Goal: Information Seeking & Learning: Learn about a topic

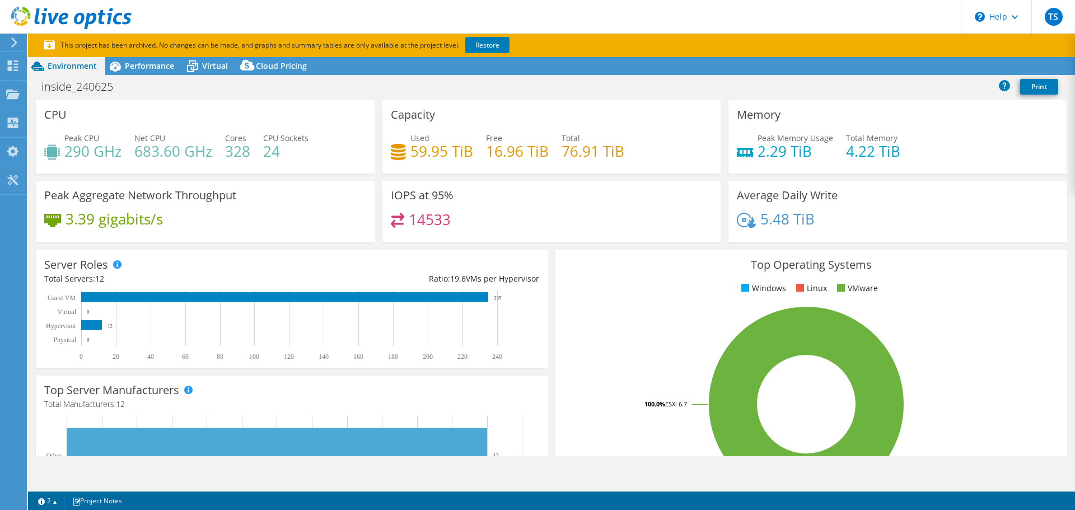
select select "USD"
click at [15, 69] on icon at bounding box center [12, 65] width 13 height 11
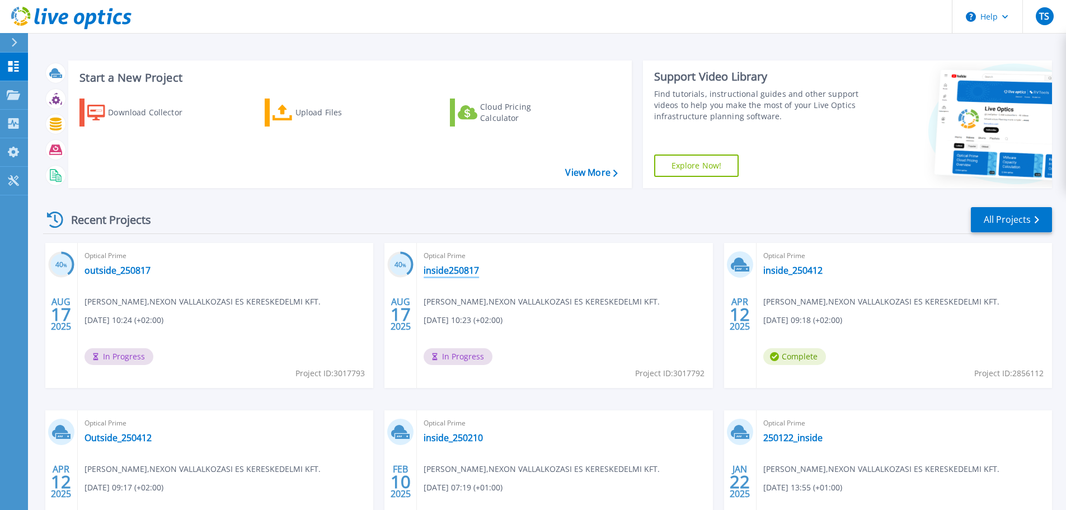
click at [448, 274] on link "inside250817" at bounding box center [451, 270] width 55 height 11
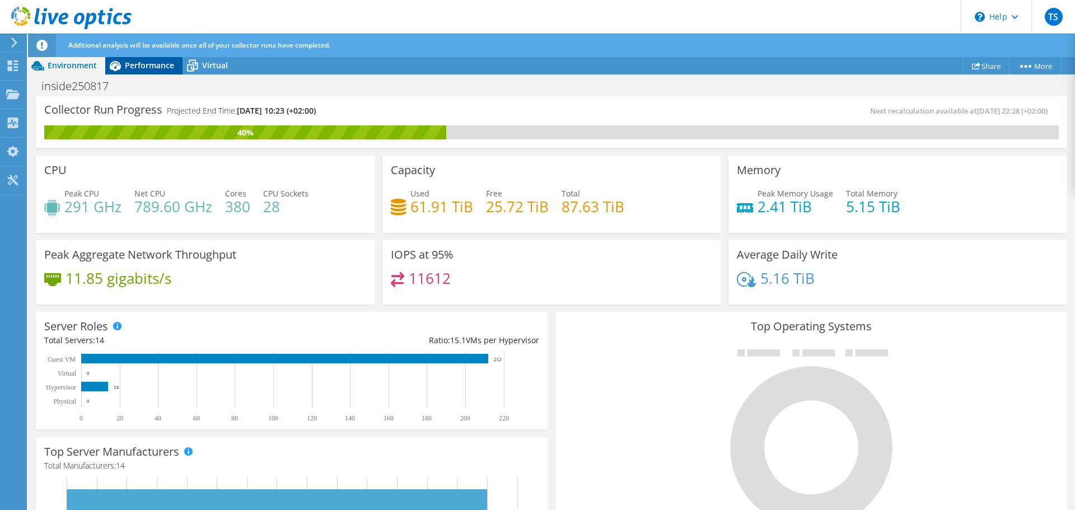
click at [132, 60] on span "Performance" at bounding box center [149, 65] width 49 height 11
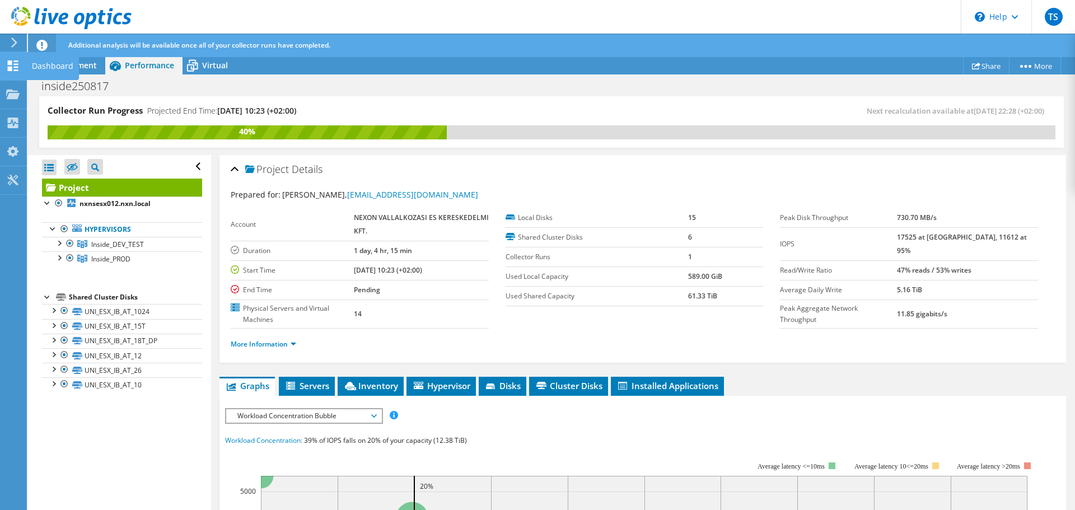
click at [19, 65] on icon at bounding box center [12, 65] width 13 height 11
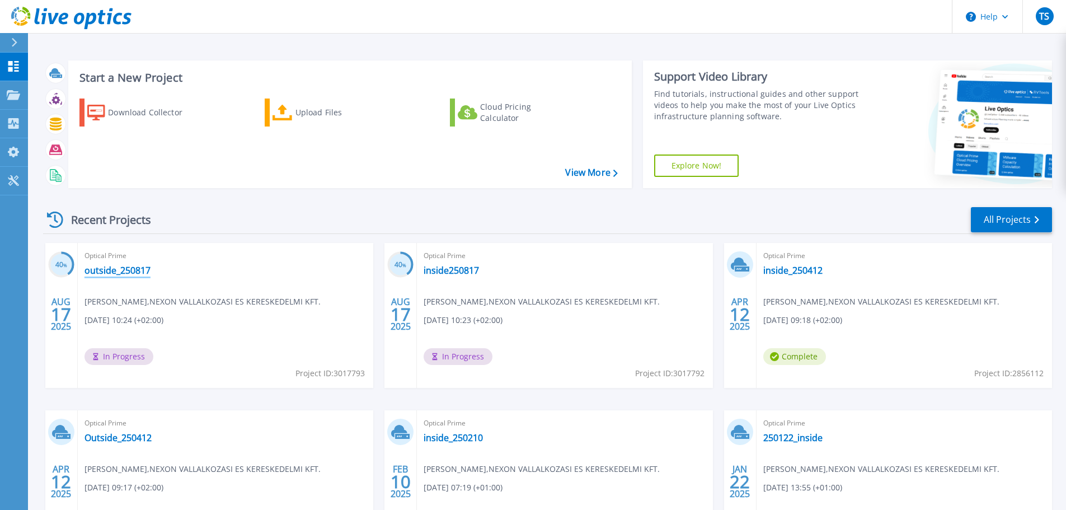
click at [133, 270] on link "outside_250817" at bounding box center [118, 270] width 66 height 11
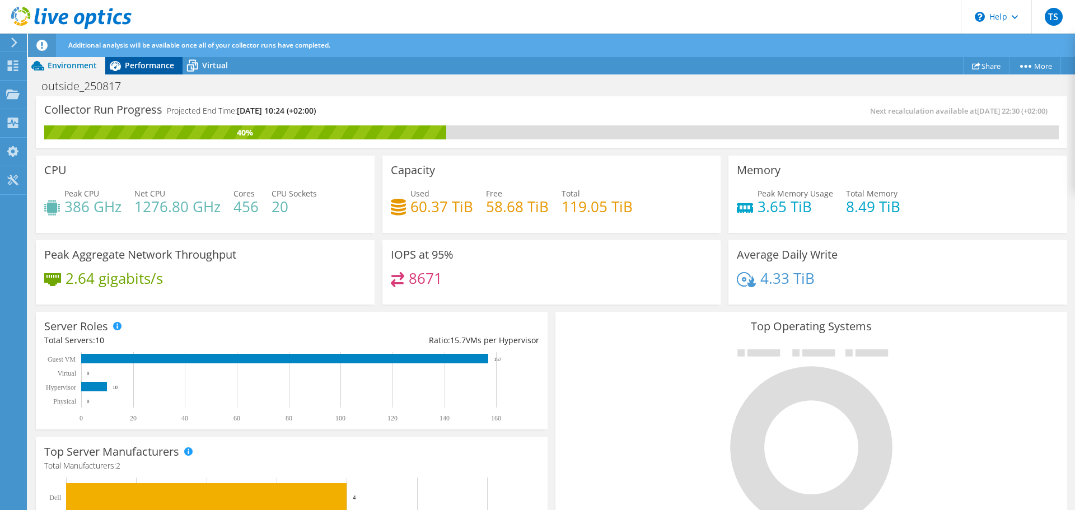
click at [141, 65] on span "Performance" at bounding box center [149, 65] width 49 height 11
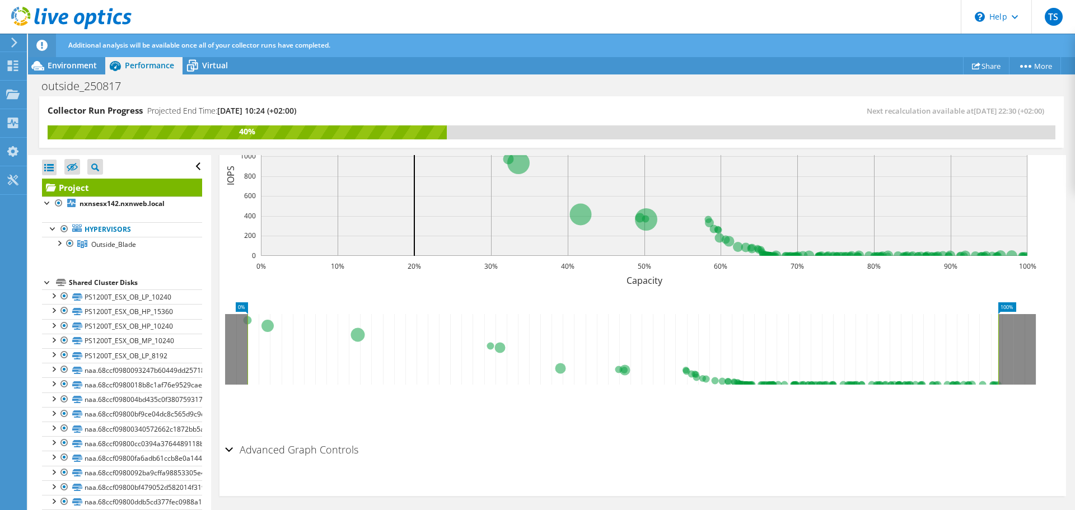
scroll to position [388, 0]
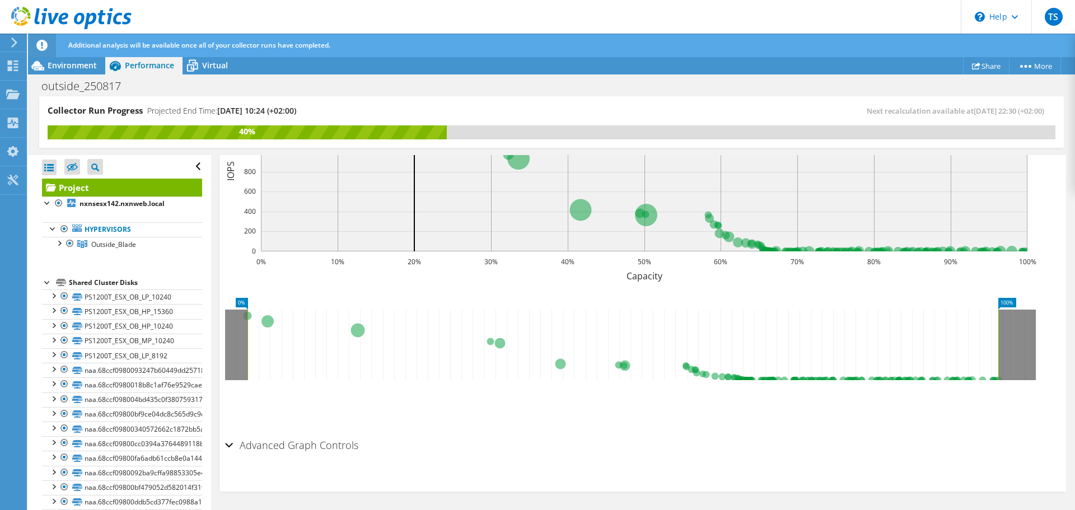
click at [231, 446] on div "Advanced Graph Controls" at bounding box center [642, 446] width 835 height 24
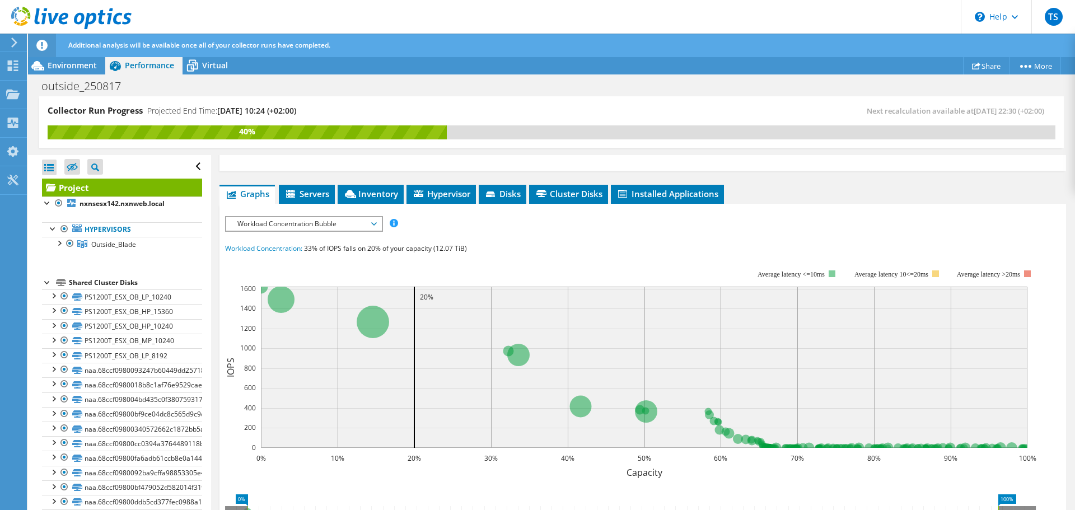
scroll to position [153, 0]
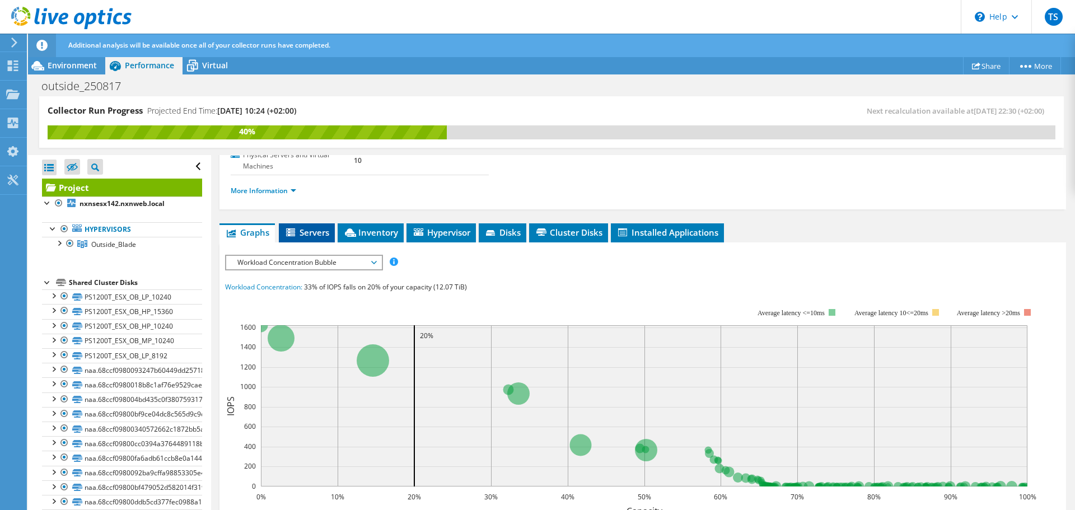
click at [322, 235] on span "Servers" at bounding box center [306, 232] width 45 height 11
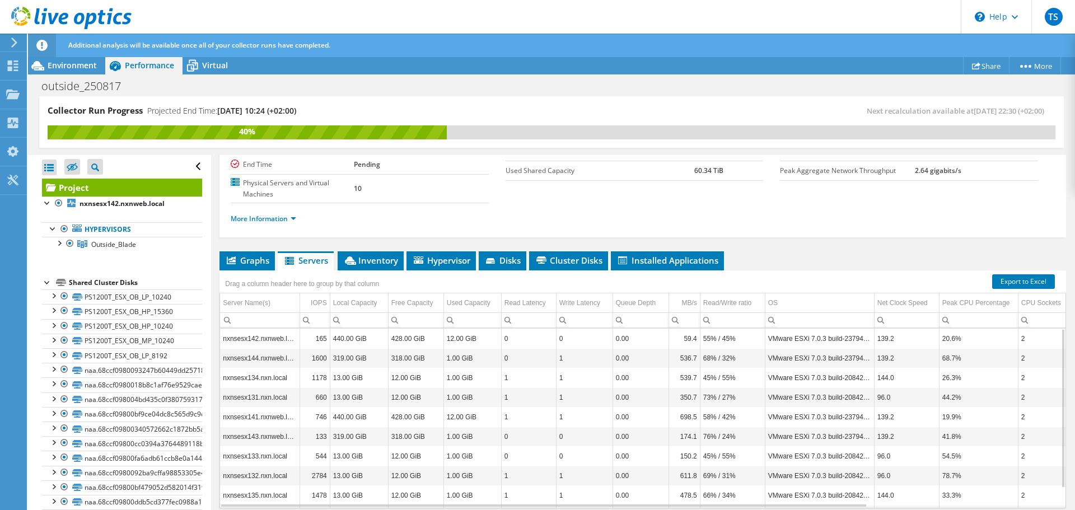
scroll to position [109, 0]
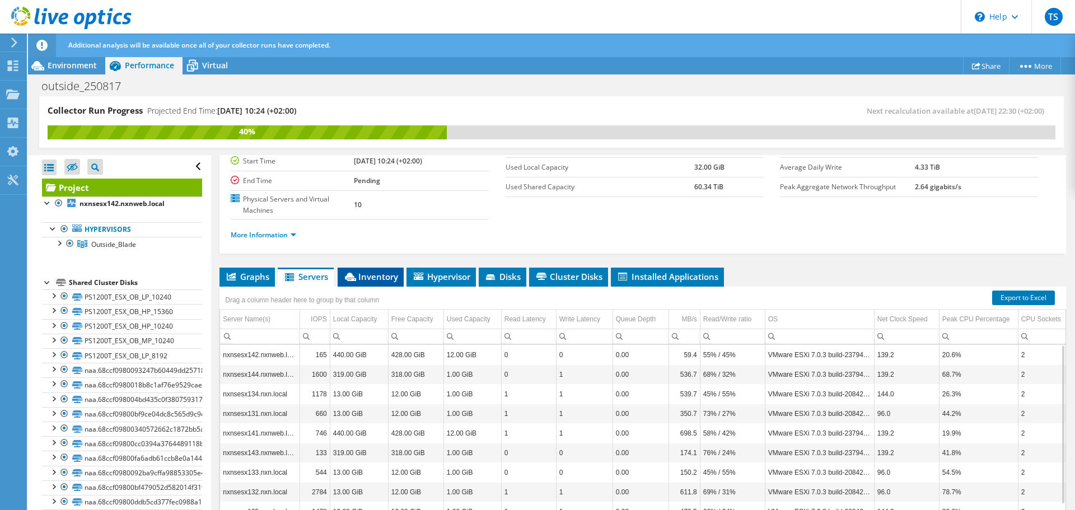
click at [367, 280] on span "Inventory" at bounding box center [370, 276] width 55 height 11
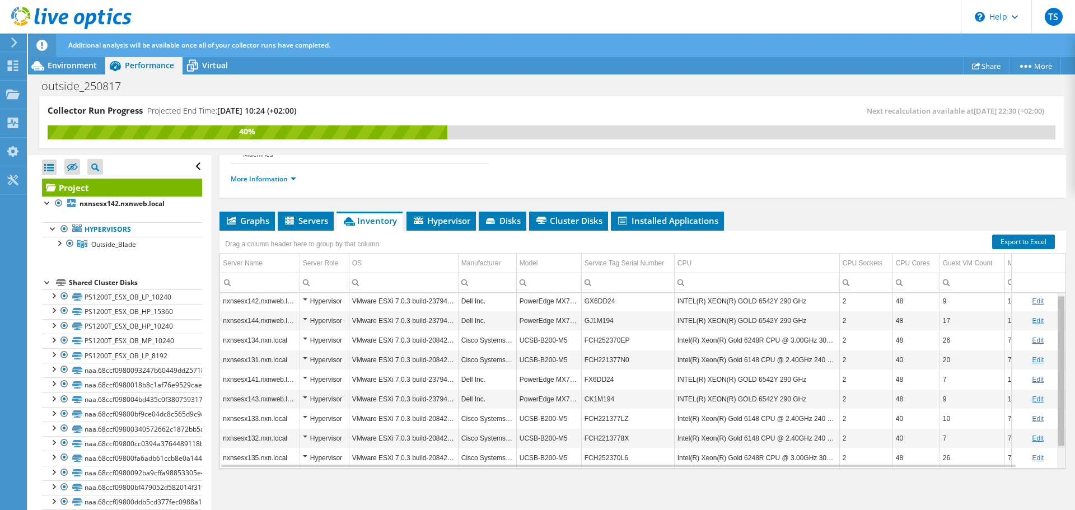
scroll to position [26, 0]
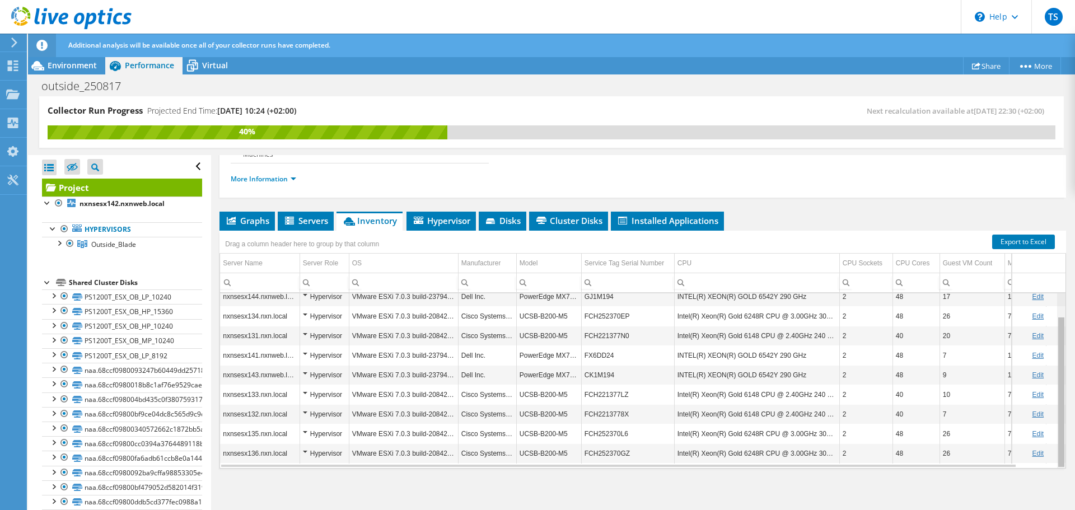
drag, startPoint x: 1055, startPoint y: 339, endPoint x: 1060, endPoint y: 392, distance: 54.0
click at [1060, 392] on body "TS End User [PERSON_NAME] [EMAIL_ADDRESS][DOMAIN_NAME] NEXON VALLALKOZASI ES KE…" at bounding box center [537, 255] width 1075 height 510
click at [474, 216] on li "Hypervisor" at bounding box center [440, 221] width 69 height 19
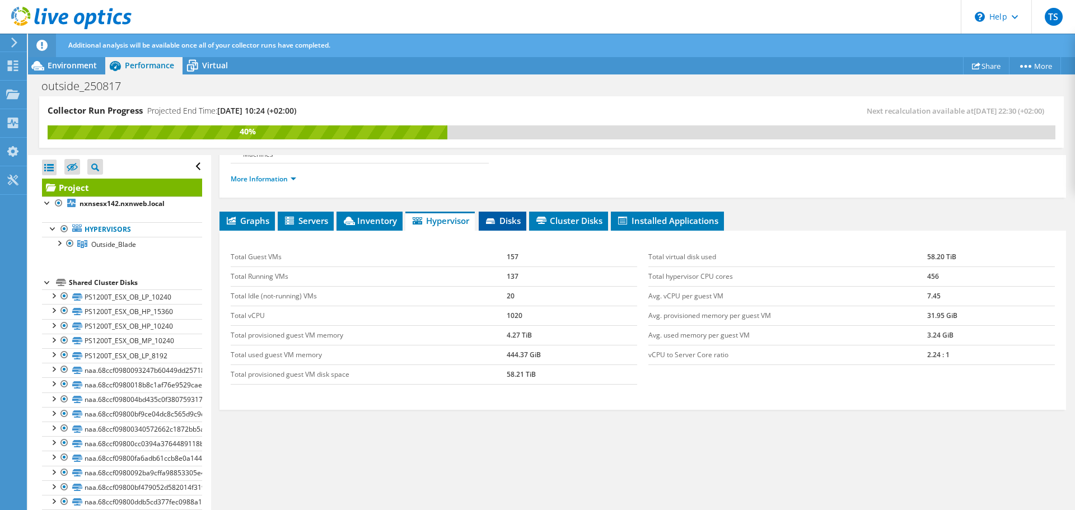
click at [500, 223] on span "Disks" at bounding box center [502, 220] width 36 height 11
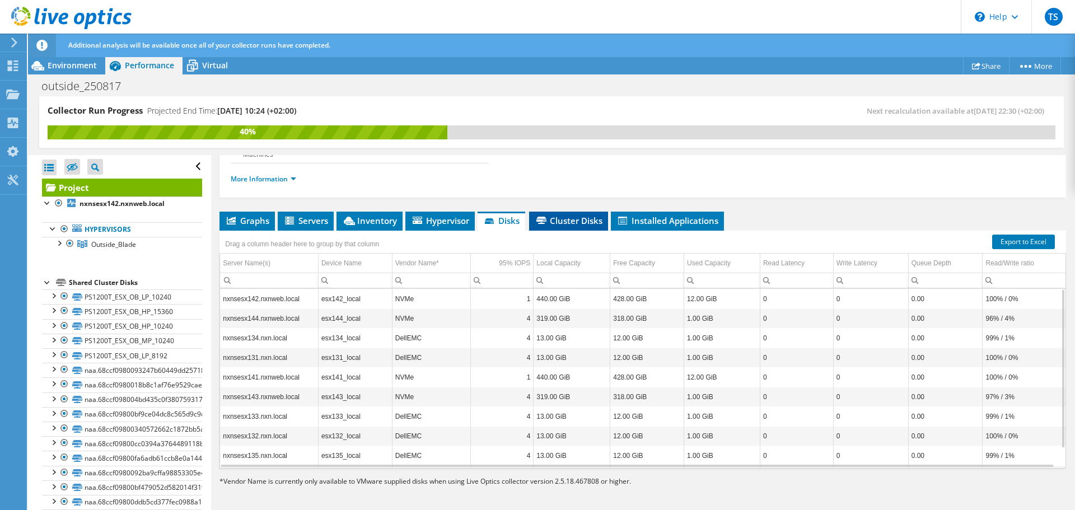
click at [546, 222] on icon at bounding box center [541, 220] width 10 height 7
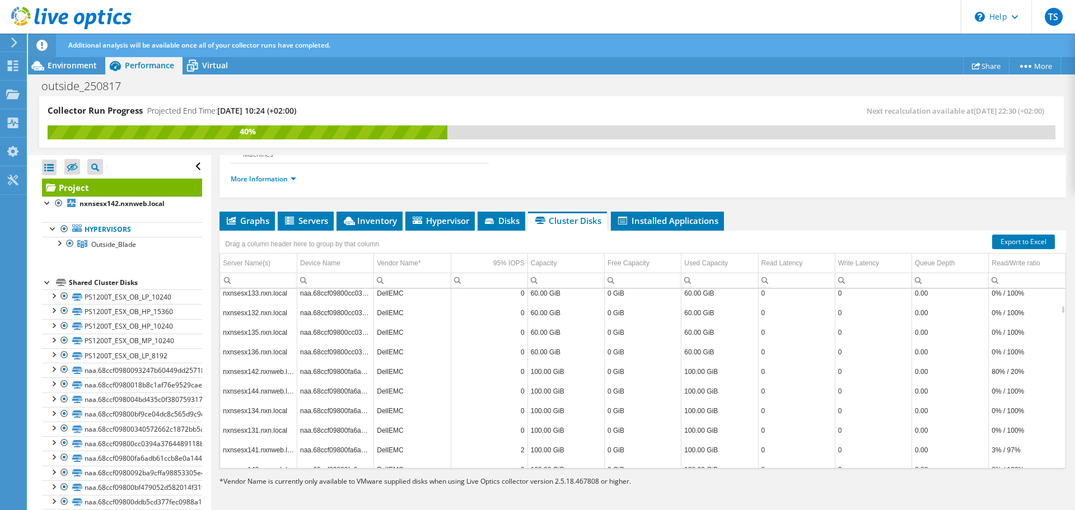
scroll to position [2217, 0]
click at [500, 263] on div "95% IOPS" at bounding box center [508, 262] width 31 height 13
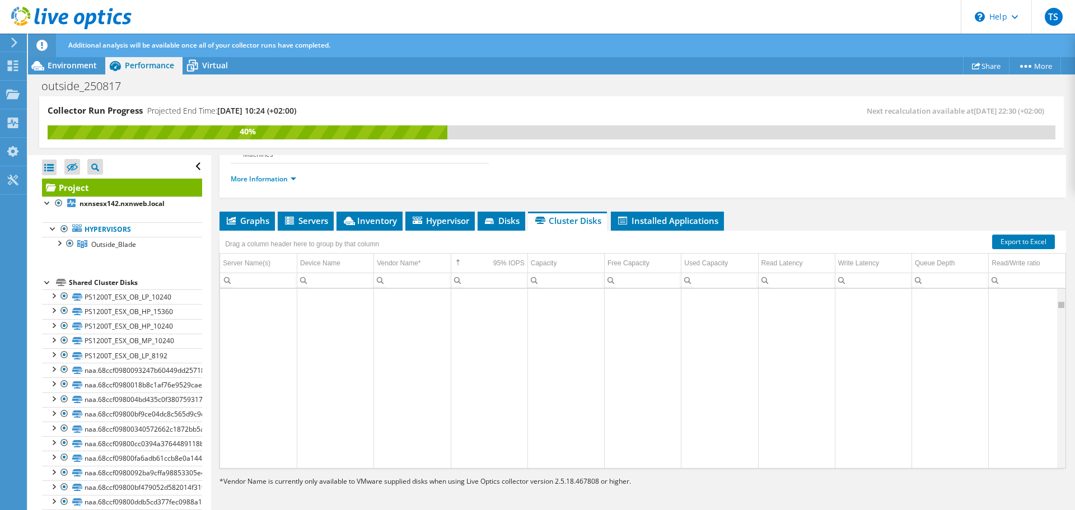
scroll to position [0, 0]
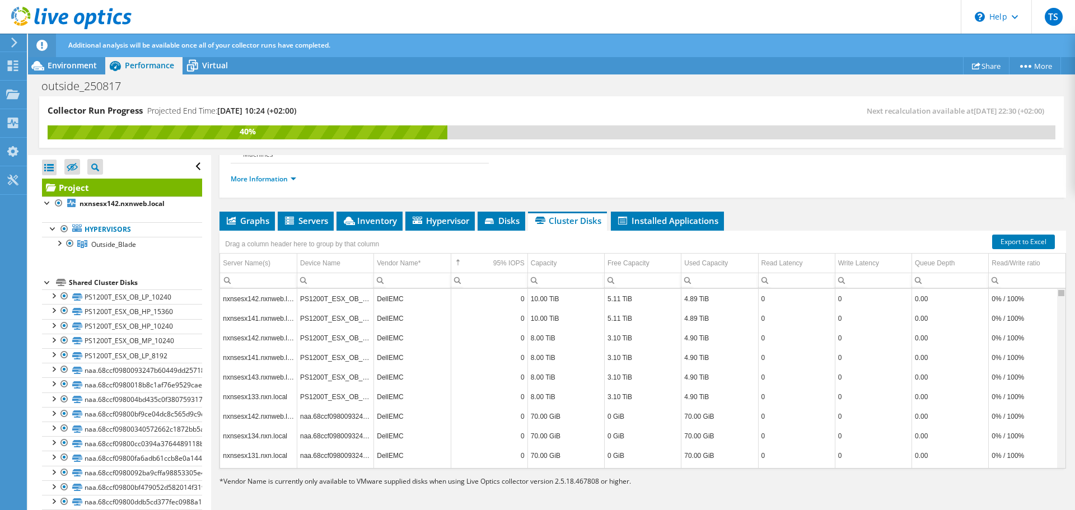
drag, startPoint x: 1054, startPoint y: 306, endPoint x: 1050, endPoint y: 282, distance: 25.0
click at [1050, 282] on body "TS End User [PERSON_NAME] [EMAIL_ADDRESS][DOMAIN_NAME] NEXON VALLALKOZASI ES KE…" at bounding box center [537, 255] width 1075 height 510
click at [481, 255] on td "95% IOPS" at bounding box center [489, 264] width 77 height 20
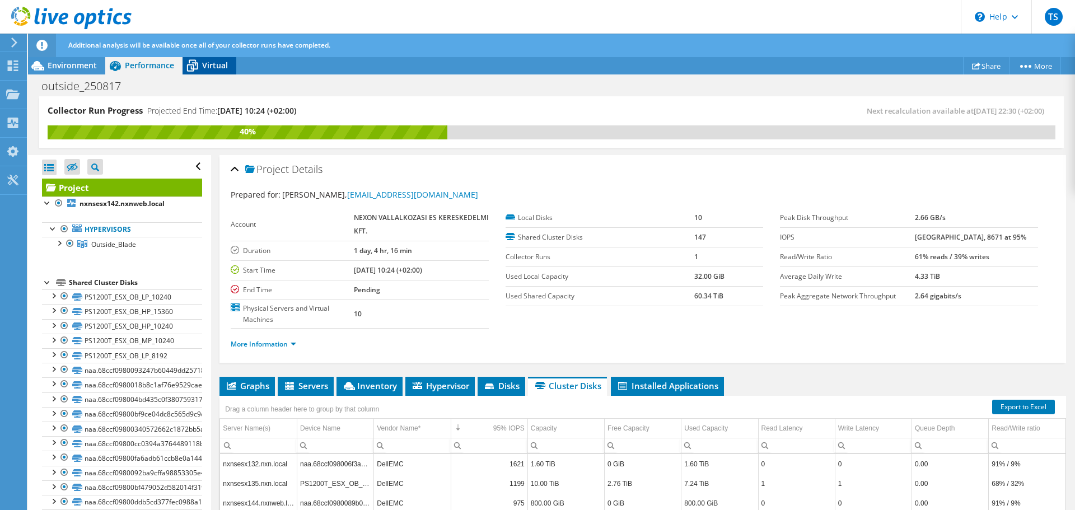
click at [182, 59] on icon at bounding box center [192, 66] width 20 height 20
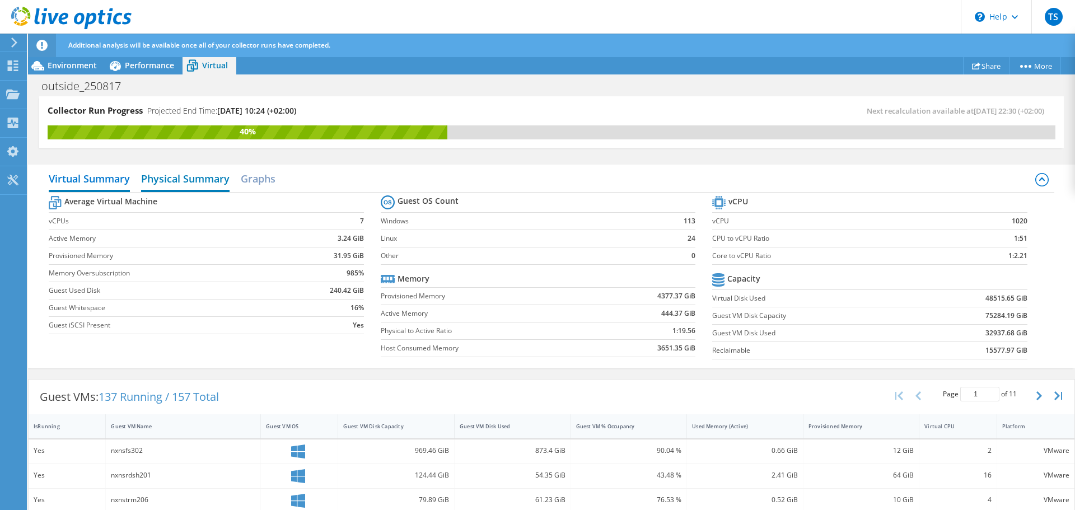
click at [197, 170] on h2 "Physical Summary" at bounding box center [185, 179] width 88 height 25
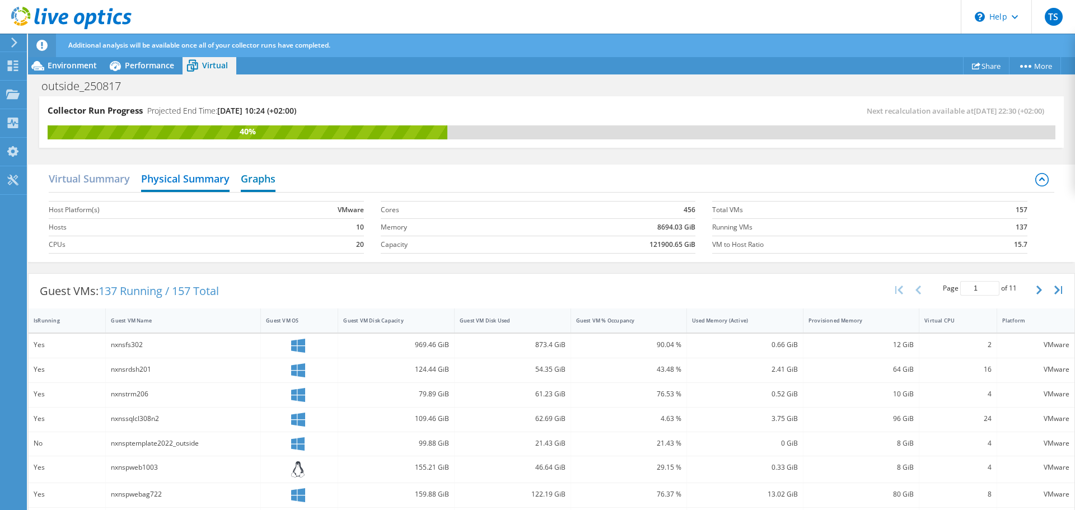
click at [255, 186] on h2 "Graphs" at bounding box center [258, 179] width 35 height 25
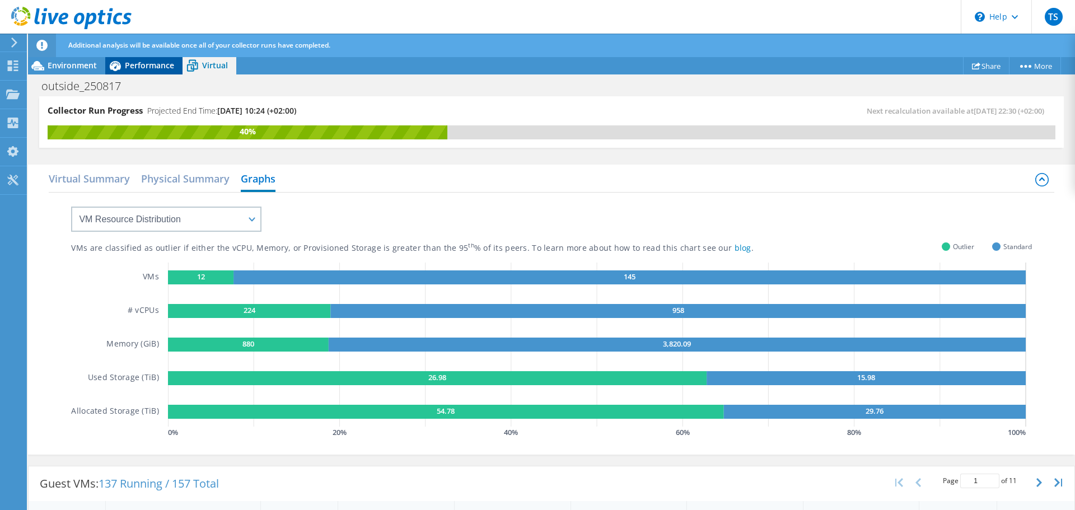
click at [136, 71] on div "Performance" at bounding box center [143, 66] width 77 height 18
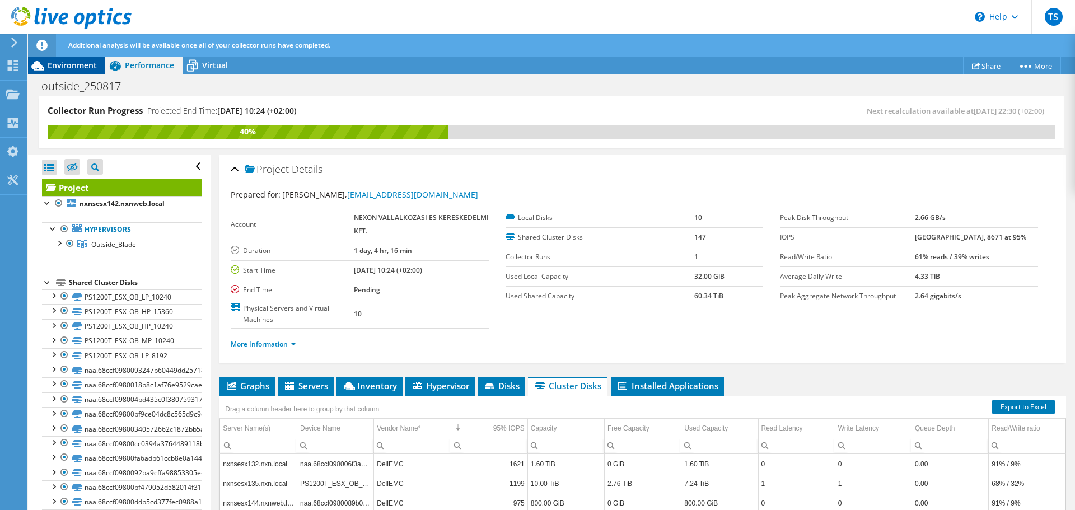
click at [97, 63] on div "Environment" at bounding box center [66, 66] width 77 height 18
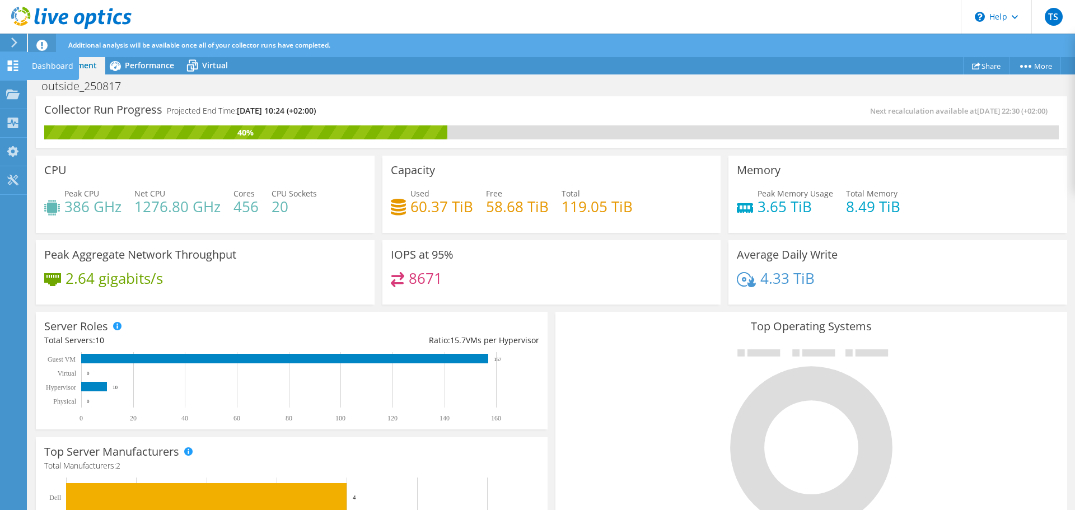
click at [8, 69] on use at bounding box center [13, 65] width 11 height 11
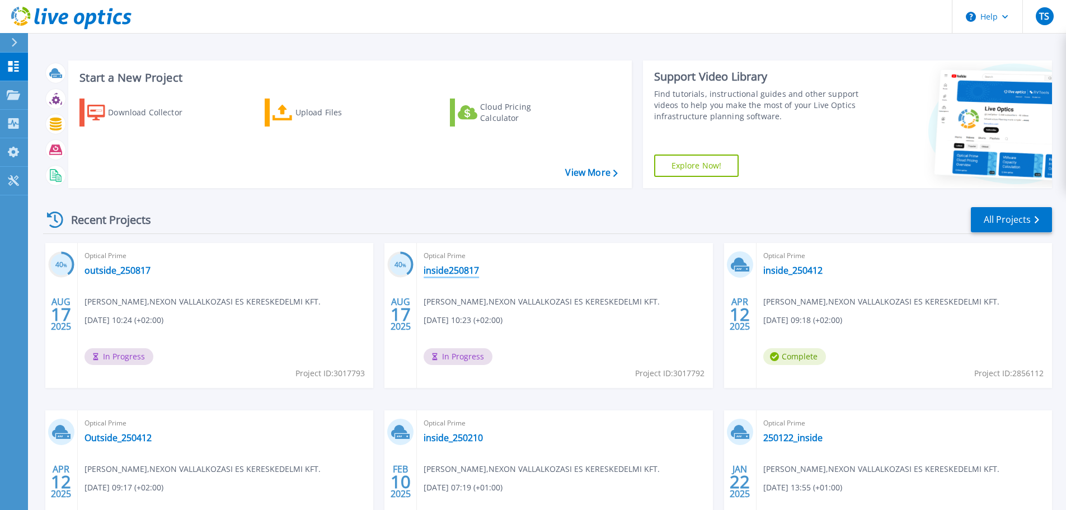
click at [456, 273] on link "inside250817" at bounding box center [451, 270] width 55 height 11
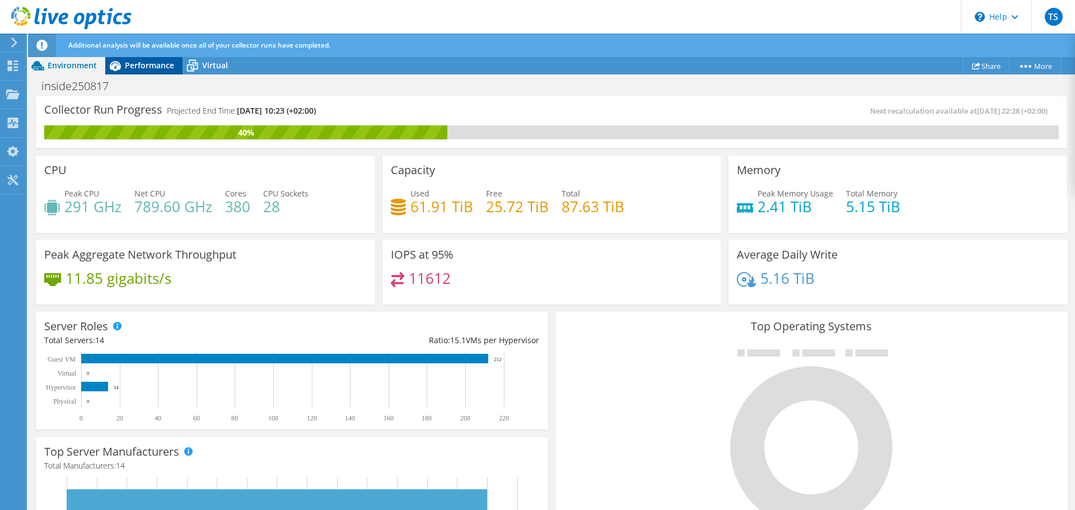
click at [148, 63] on span "Performance" at bounding box center [149, 65] width 49 height 11
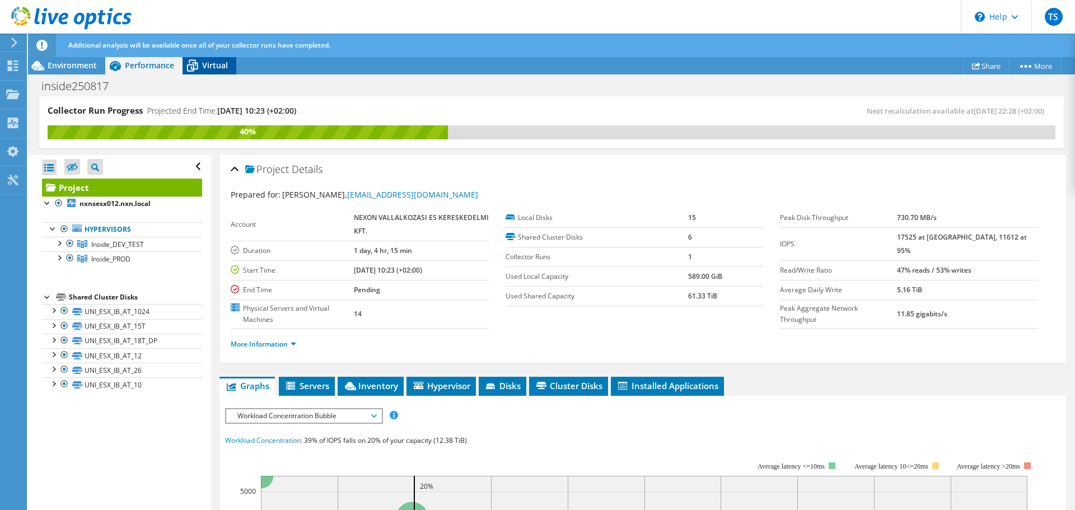
click at [210, 68] on span "Virtual" at bounding box center [215, 65] width 26 height 11
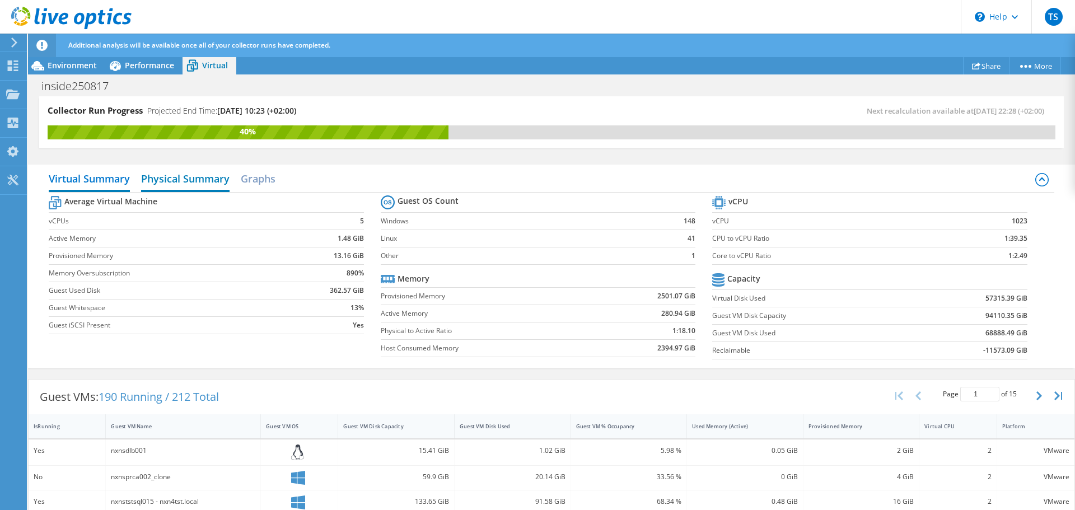
click at [196, 178] on h2 "Physical Summary" at bounding box center [185, 179] width 88 height 25
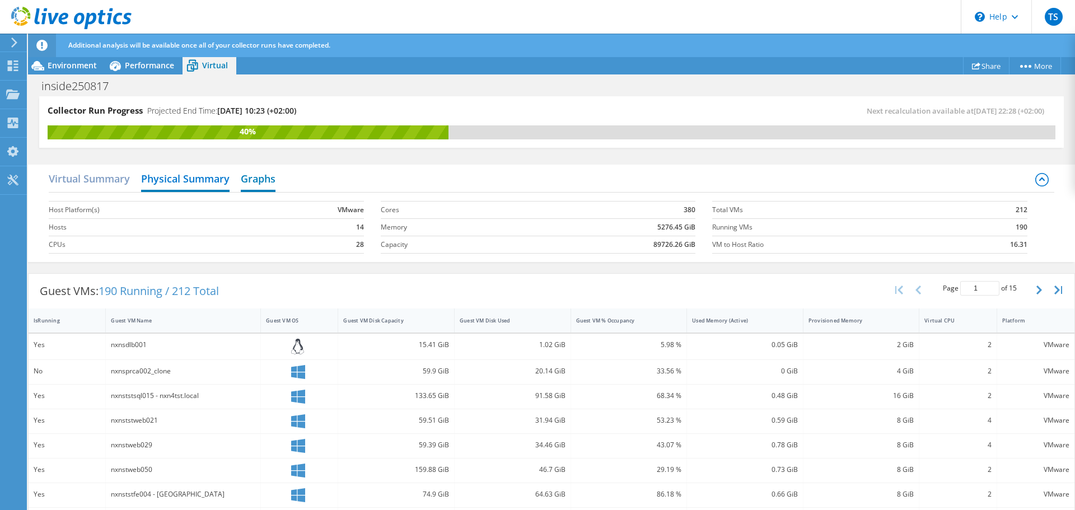
click at [271, 182] on h2 "Graphs" at bounding box center [258, 179] width 35 height 25
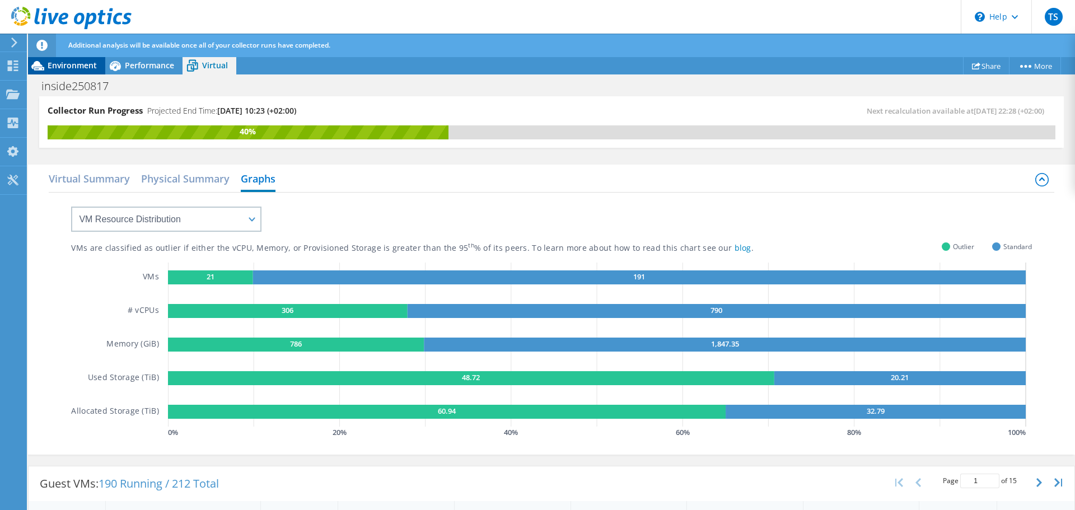
click at [72, 71] on div "Environment" at bounding box center [66, 66] width 77 height 18
